Goal: Task Accomplishment & Management: Use online tool/utility

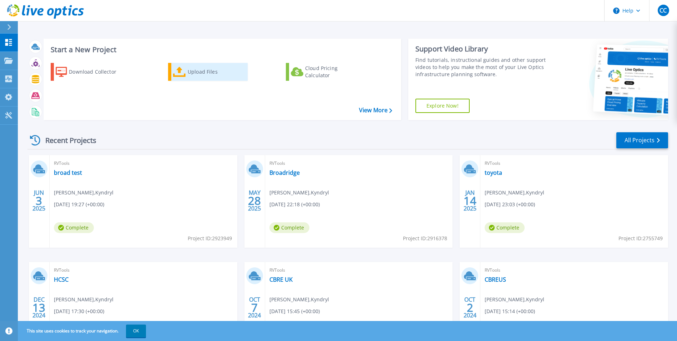
click at [206, 75] on div "Upload Files" at bounding box center [216, 72] width 57 height 14
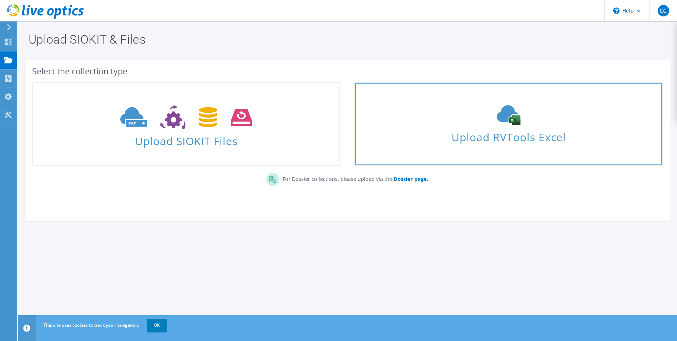
click at [502, 126] on div "Upload RVTools Excel" at bounding box center [508, 124] width 307 height 38
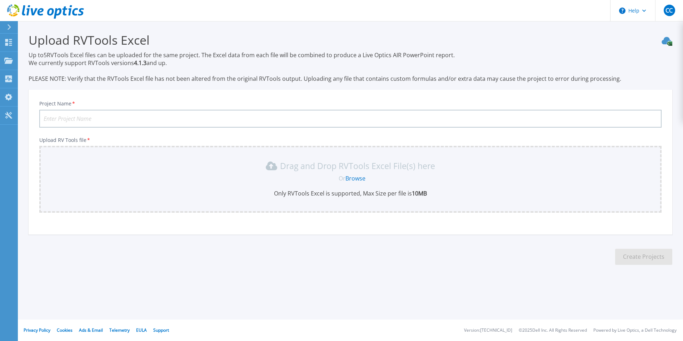
click at [109, 116] on input "Project Name *" at bounding box center [350, 119] width 622 height 18
type input "alb"
click at [361, 176] on link "Browse" at bounding box center [355, 178] width 20 height 8
